Goal: Register for event/course

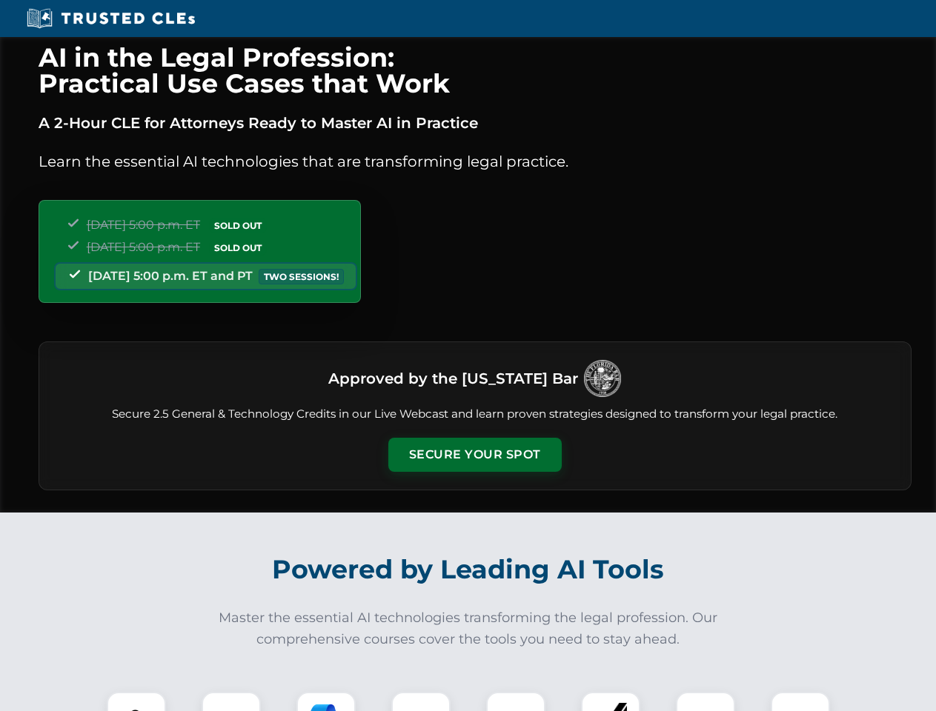
click at [474, 455] on button "Secure Your Spot" at bounding box center [474, 455] width 173 height 34
click at [136, 702] on img at bounding box center [136, 721] width 43 height 43
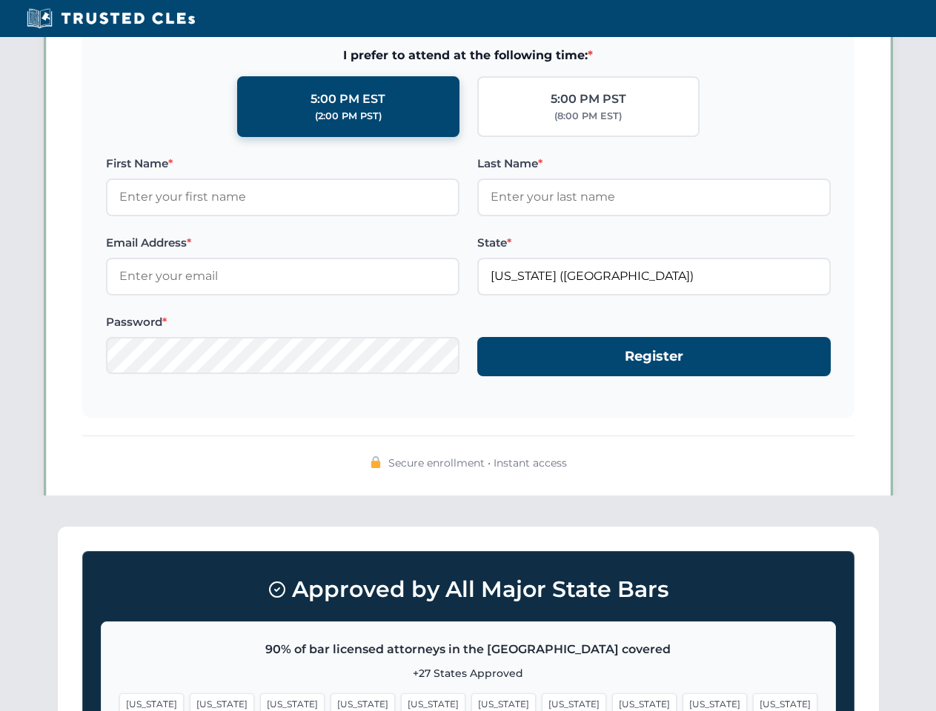
click at [542, 702] on span "[US_STATE]" at bounding box center [574, 703] width 64 height 21
click at [682, 702] on span "[US_STATE]" at bounding box center [714, 703] width 64 height 21
